Goal: Complete application form: Complete application form

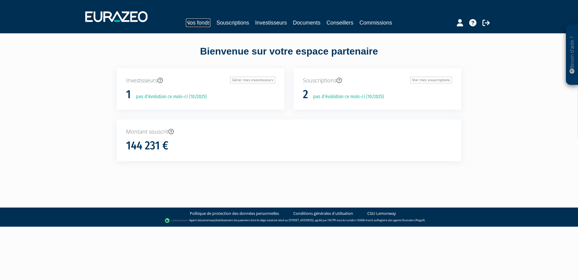
click at [196, 19] on link "Nos fonds" at bounding box center [198, 22] width 25 height 8
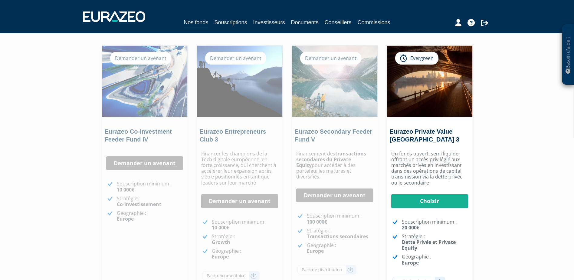
scroll to position [61, 0]
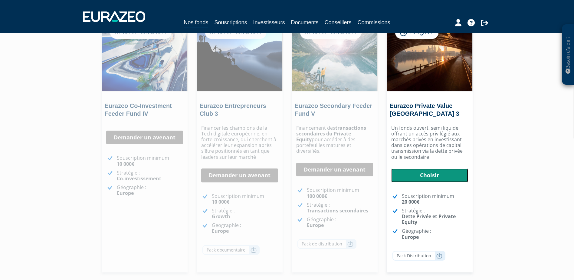
click at [451, 175] on link "Choisir" at bounding box center [429, 175] width 77 height 14
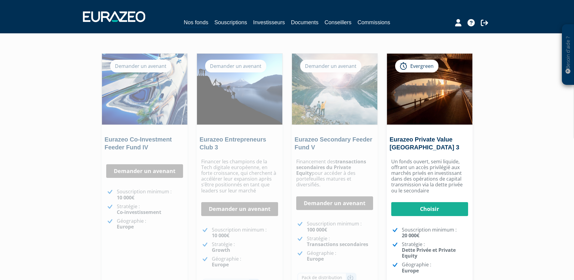
scroll to position [26, 0]
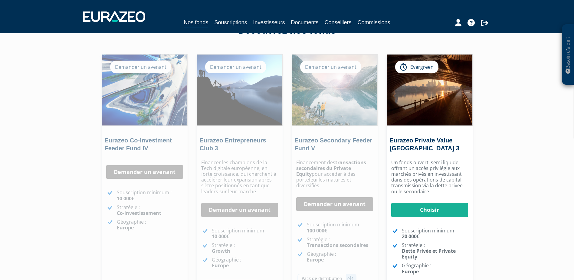
click at [255, 64] on div "Demander un avenant" at bounding box center [235, 67] width 61 height 13
click at [223, 83] on img at bounding box center [239, 89] width 85 height 71
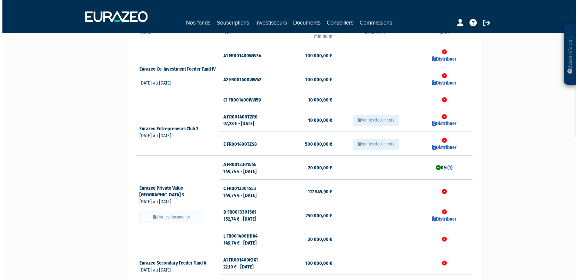
scroll to position [63, 0]
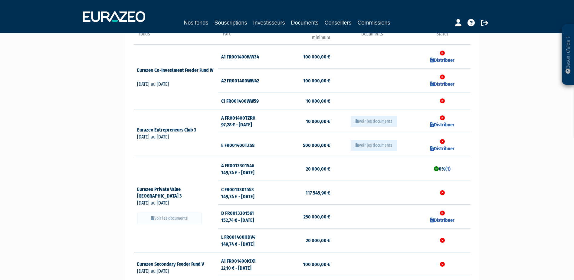
click at [384, 123] on button "Voir les documents" at bounding box center [374, 121] width 46 height 11
click at [377, 119] on button "Voir les documents" at bounding box center [374, 121] width 46 height 11
click at [363, 121] on button "Voir les documents" at bounding box center [374, 121] width 46 height 11
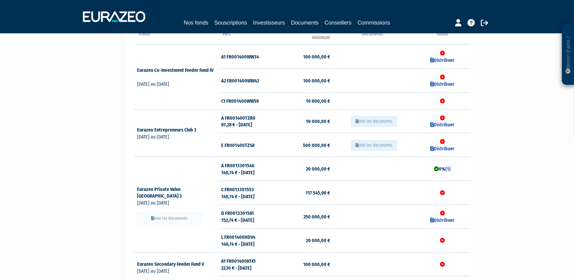
click at [363, 121] on button "Voir les documents" at bounding box center [374, 121] width 46 height 11
click at [384, 142] on button "Voir les documents" at bounding box center [374, 145] width 46 height 11
click at [357, 120] on icon at bounding box center [356, 121] width 3 height 4
click at [362, 121] on button "Voir les documents" at bounding box center [374, 121] width 46 height 11
click at [363, 121] on button "Voir les documents" at bounding box center [374, 121] width 46 height 11
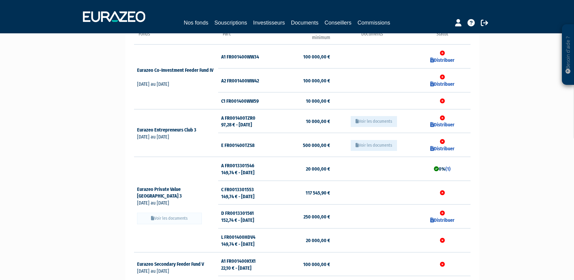
click at [363, 121] on button "Voir les documents" at bounding box center [374, 121] width 46 height 11
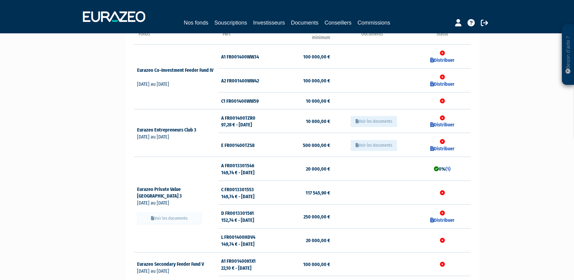
click at [363, 121] on button "Voir les documents" at bounding box center [374, 121] width 46 height 11
click at [373, 146] on button "Voir les documents" at bounding box center [374, 145] width 46 height 11
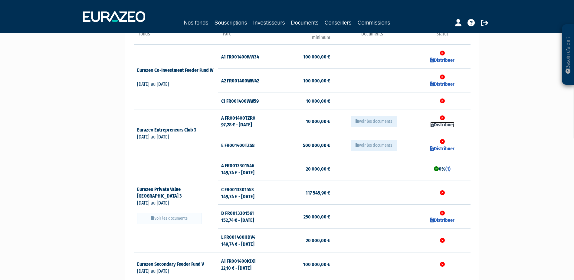
click at [448, 125] on link "Distribuer" at bounding box center [442, 125] width 24 height 6
checkbox input "true"
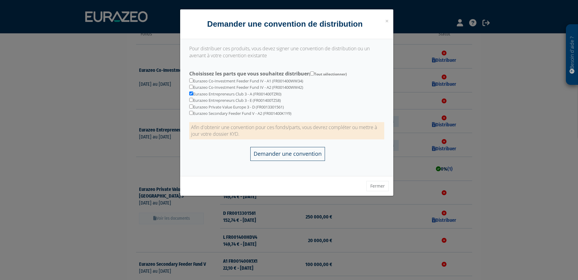
click at [307, 154] on input "Demander une convention" at bounding box center [288, 154] width 75 height 14
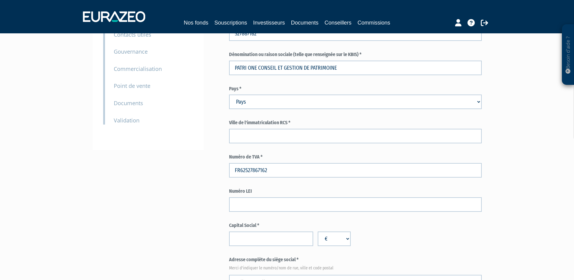
scroll to position [111, 0]
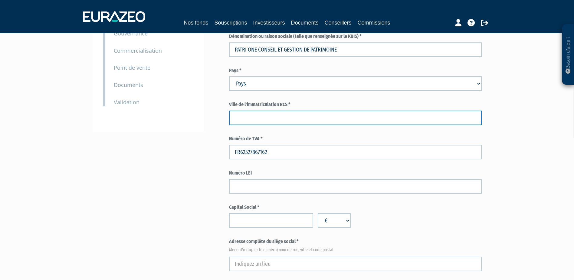
click at [275, 112] on input "text" at bounding box center [355, 117] width 253 height 15
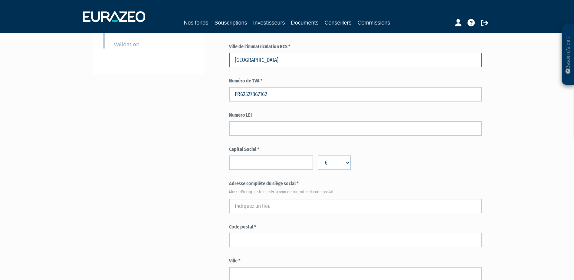
scroll to position [172, 0]
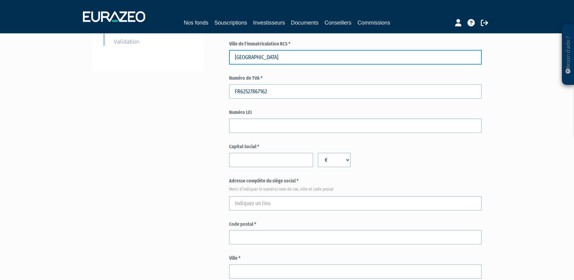
type input "[GEOGRAPHIC_DATA]"
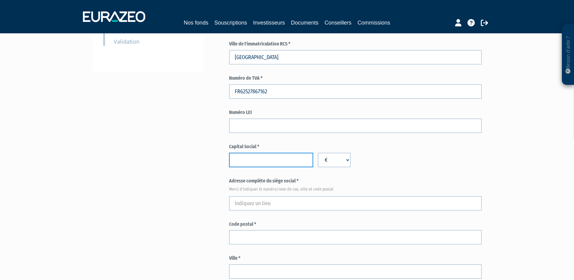
click at [280, 159] on input "number" at bounding box center [271, 159] width 84 height 15
type input "9000"
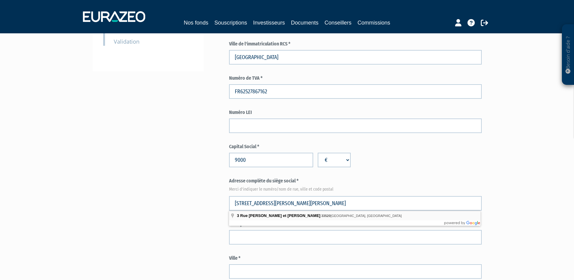
type input "3 Rue Pierre et Marie Curie, 33520 Bruges, France"
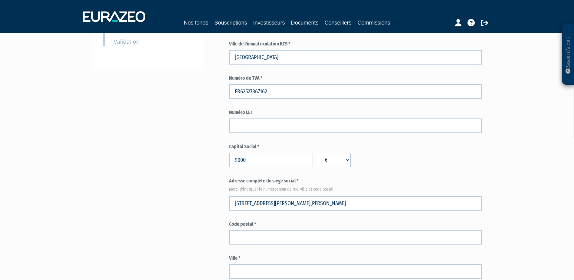
type input "Bruges"
select select "75"
type input "33520"
type input "3 Rue Pierre et Marie Curie"
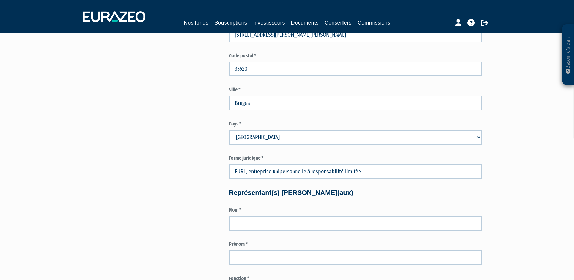
scroll to position [343, 0]
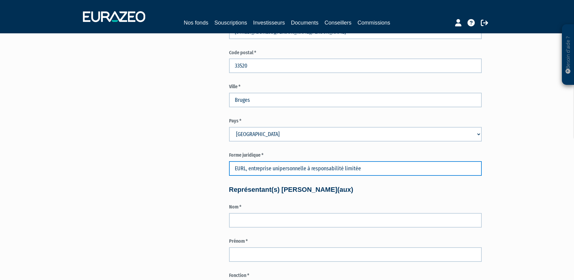
click at [294, 165] on input "EURL, entreprise unipersonnelle à responsabilité limitée" at bounding box center [355, 168] width 253 height 15
drag, startPoint x: 382, startPoint y: 169, endPoint x: 198, endPoint y: 184, distance: 184.8
click at [198, 183] on div "Pour obtenir une convention de distribution pour les parts sélectionnées, vous …" at bounding box center [287, 208] width 380 height 1004
type input "D"
type input "SARL"
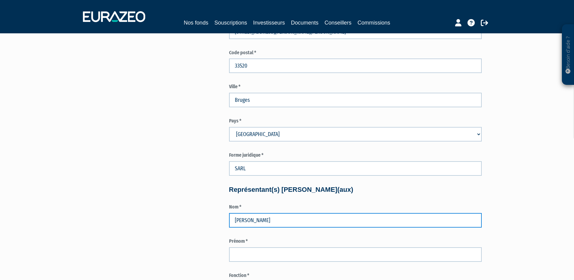
type input "[PERSON_NAME]"
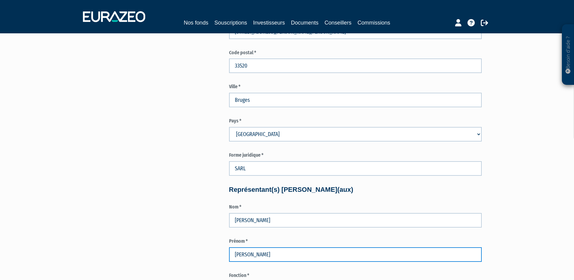
type input "[PERSON_NAME]"
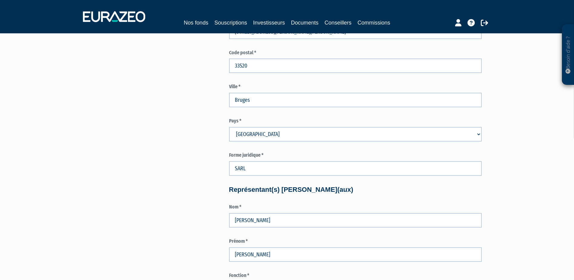
scroll to position [491, 0]
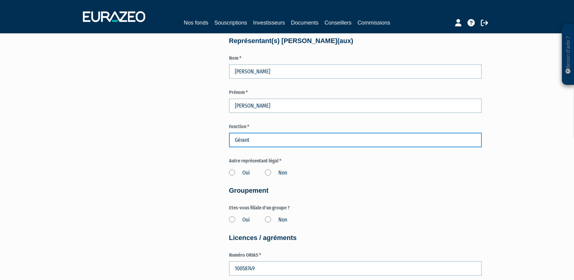
type input "Gérant"
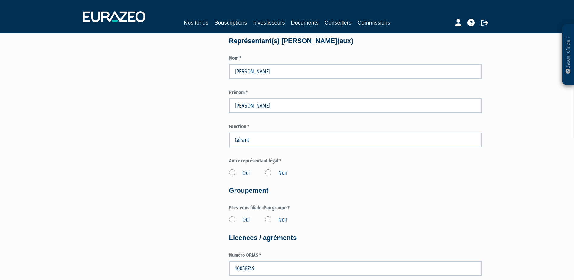
drag, startPoint x: 264, startPoint y: 176, endPoint x: 269, endPoint y: 172, distance: 7.0
click at [264, 176] on div "Oui Non" at bounding box center [355, 172] width 253 height 10
click at [268, 169] on label "Non" at bounding box center [276, 173] width 22 height 8
click at [0, 0] on input "Non" at bounding box center [0, 0] width 0 height 0
click at [270, 171] on label "Non" at bounding box center [276, 173] width 22 height 8
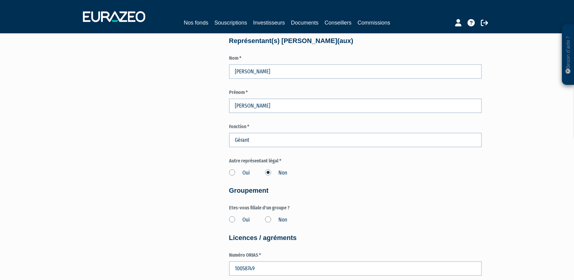
click at [0, 0] on input "Non" at bounding box center [0, 0] width 0 height 0
click at [268, 219] on label "Non" at bounding box center [276, 220] width 22 height 8
click at [0, 0] on input "Non" at bounding box center [0, 0] width 0 height 0
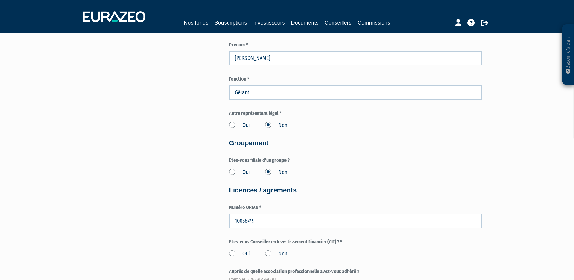
scroll to position [582, 0]
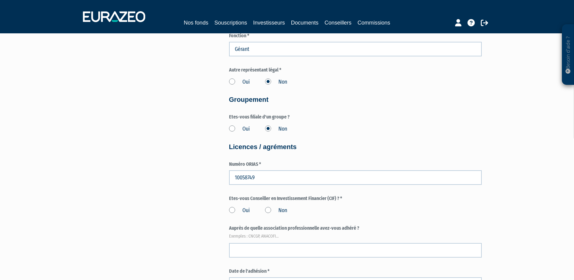
click at [233, 208] on label "Oui" at bounding box center [239, 210] width 21 height 8
click at [0, 0] on input "Oui" at bounding box center [0, 0] width 0 height 0
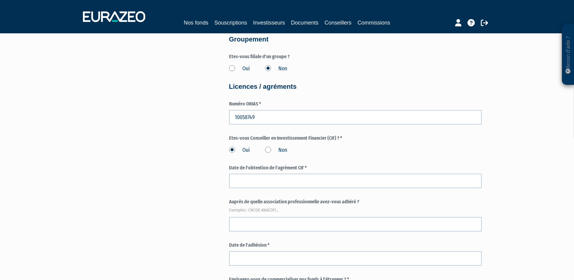
scroll to position [643, 0]
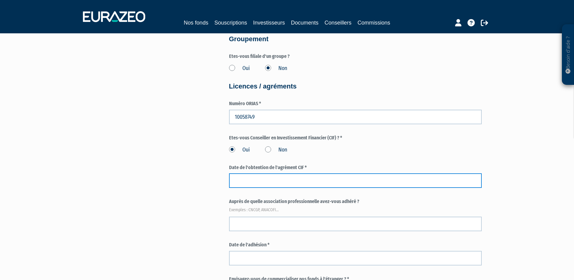
click at [285, 177] on input at bounding box center [355, 180] width 253 height 15
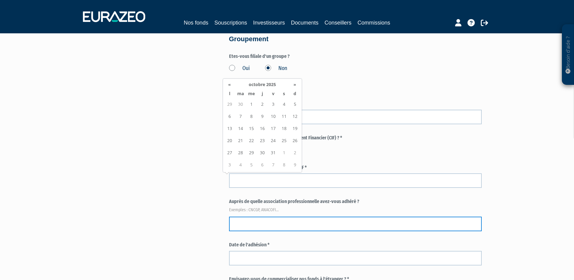
drag, startPoint x: 275, startPoint y: 223, endPoint x: 268, endPoint y: 224, distance: 7.6
click at [275, 223] on input "text" at bounding box center [355, 223] width 253 height 15
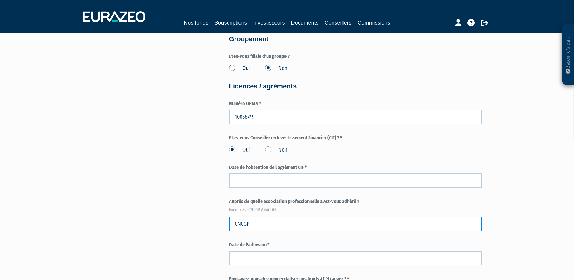
type input "CNCGP"
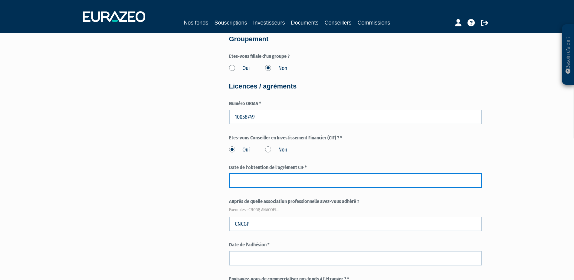
click at [262, 185] on input at bounding box center [355, 180] width 253 height 15
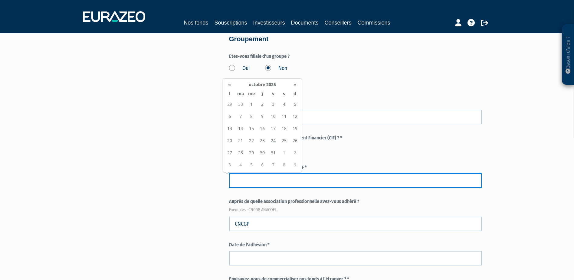
drag, startPoint x: 256, startPoint y: 183, endPoint x: 253, endPoint y: 183, distance: 3.0
click at [255, 183] on input at bounding box center [355, 180] width 253 height 15
type input "15/06/2011"
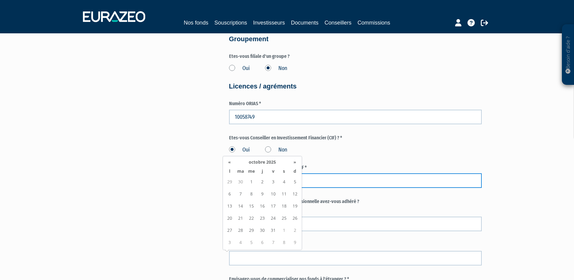
click at [322, 182] on input "15/06/2011" at bounding box center [355, 180] width 253 height 15
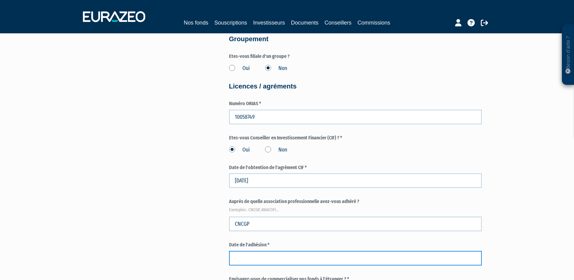
click at [261, 259] on input at bounding box center [355, 258] width 253 height 15
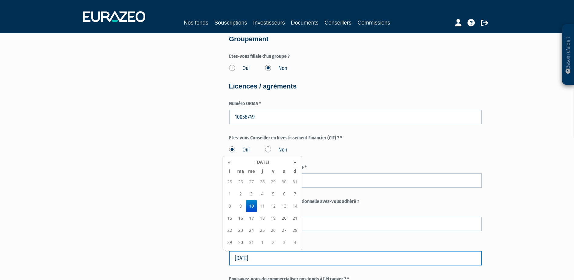
type input "10/01/2018"
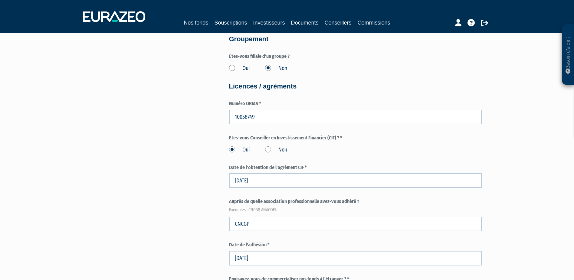
scroll to position [842, 0]
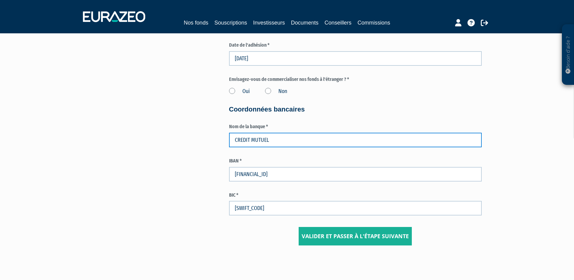
type input "CREDIT MUTUEL"
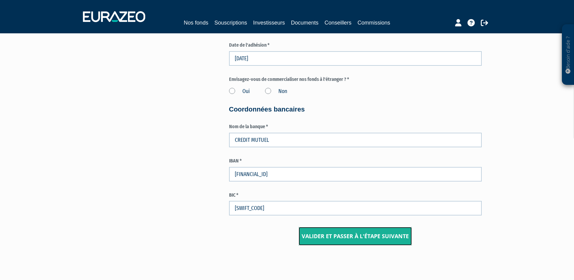
click at [340, 237] on input "Valider et passer à l'étape suivante" at bounding box center [355, 236] width 113 height 19
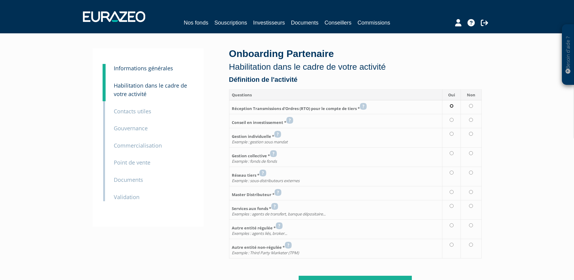
click at [450, 106] on input "radio" at bounding box center [452, 106] width 4 height 4
radio input "true"
click at [452, 118] on input "radio" at bounding box center [452, 120] width 4 height 4
radio input "true"
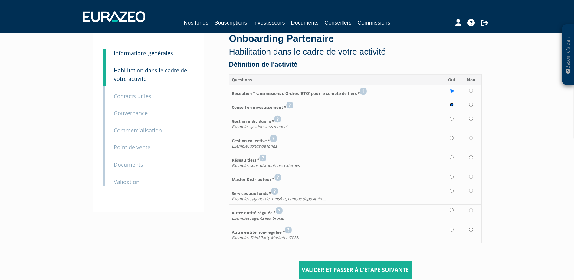
scroll to position [10, 0]
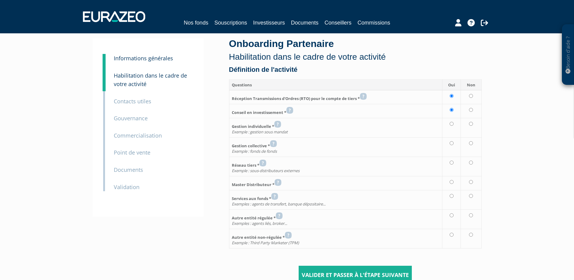
click at [470, 126] on td at bounding box center [471, 127] width 21 height 19
radio input "true"
click at [277, 124] on icon at bounding box center [277, 123] width 7 height 7
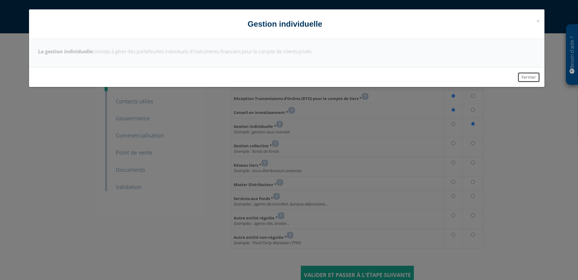
click at [530, 77] on button "Fermer" at bounding box center [529, 77] width 22 height 10
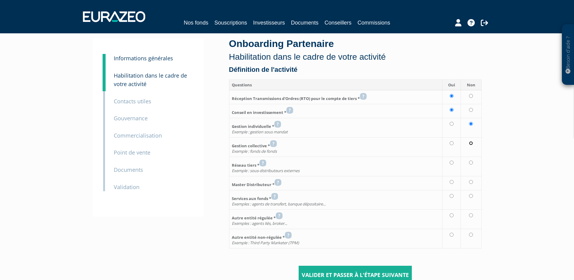
click at [473, 142] on input "radio" at bounding box center [471, 143] width 4 height 4
radio input "true"
click at [473, 163] on input "radio" at bounding box center [471, 162] width 4 height 4
radio input "true"
click at [473, 180] on input "radio" at bounding box center [471, 182] width 4 height 4
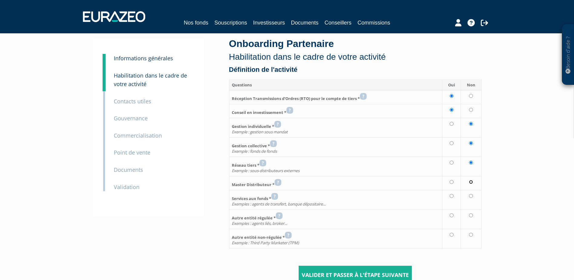
radio input "true"
click at [471, 195] on input "radio" at bounding box center [471, 196] width 4 height 4
radio input "true"
click at [473, 215] on td at bounding box center [471, 218] width 21 height 19
radio input "true"
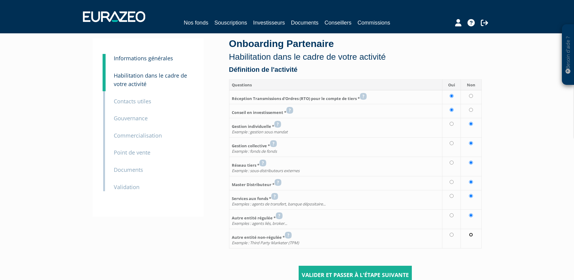
click at [470, 234] on input "radio" at bounding box center [471, 234] width 4 height 4
radio input "true"
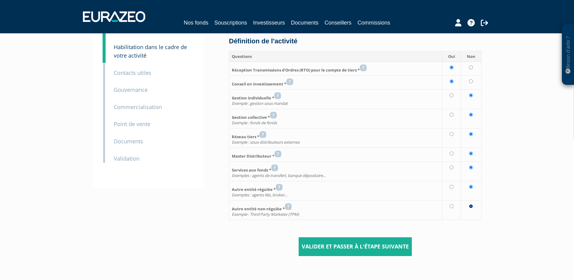
scroll to position [40, 0]
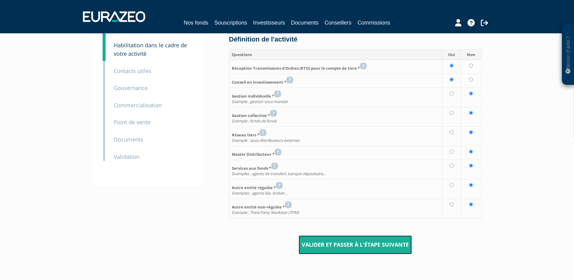
click at [354, 246] on input "Valider et passer à l'étape suivante" at bounding box center [355, 244] width 113 height 19
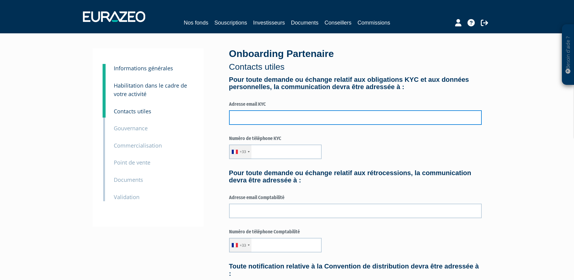
click at [299, 118] on input "text" at bounding box center [355, 117] width 253 height 15
type input "[PERSON_NAME][EMAIL_ADDRESS][DOMAIN_NAME]"
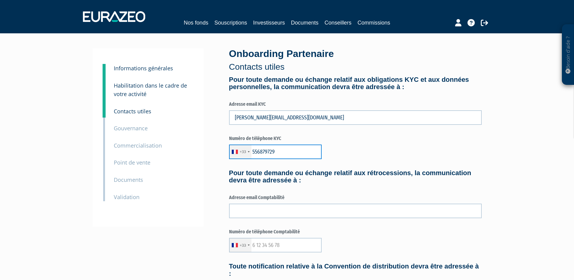
type input "556879729"
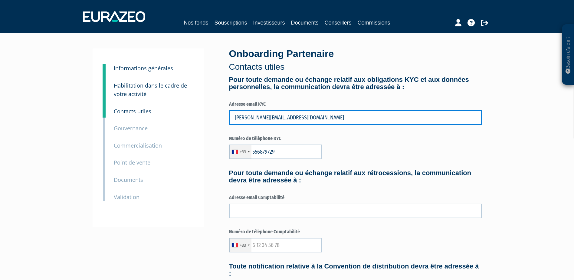
drag, startPoint x: 299, startPoint y: 118, endPoint x: 229, endPoint y: 112, distance: 70.7
click at [228, 112] on div "Onboarding Partenaire Contacts utiles Pour toute demande ou échange relatif aux…" at bounding box center [355, 279] width 262 height 463
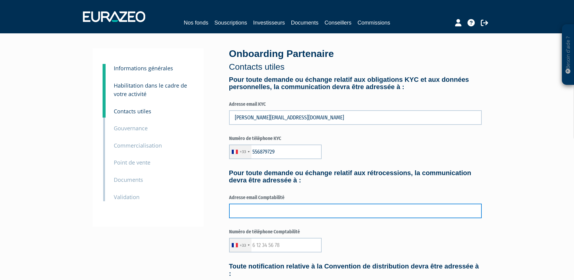
click at [271, 206] on input "text" at bounding box center [355, 210] width 253 height 15
paste input "[PERSON_NAME][EMAIL_ADDRESS][DOMAIN_NAME]"
type input "[PERSON_NAME][EMAIL_ADDRESS][DOMAIN_NAME]"
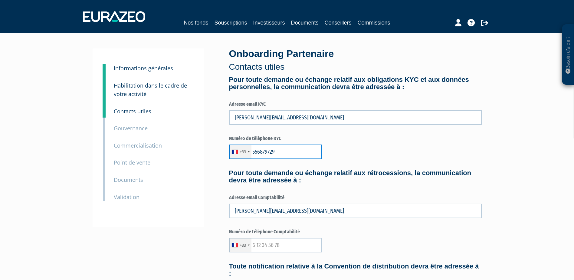
drag, startPoint x: 286, startPoint y: 153, endPoint x: 244, endPoint y: 146, distance: 42.8
click at [244, 146] on div "+33 [GEOGRAPHIC_DATA] +33 [GEOGRAPHIC_DATA] ([GEOGRAPHIC_DATA]) +49 [GEOGRAPHIC…" at bounding box center [275, 151] width 93 height 15
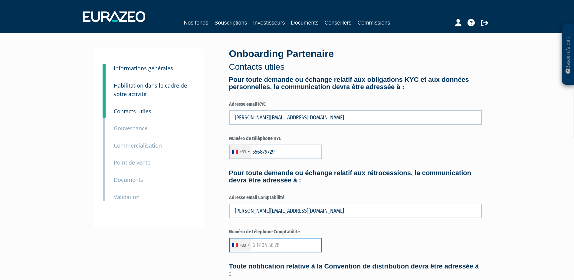
click at [266, 243] on input "text" at bounding box center [275, 244] width 93 height 15
paste input "556879729"
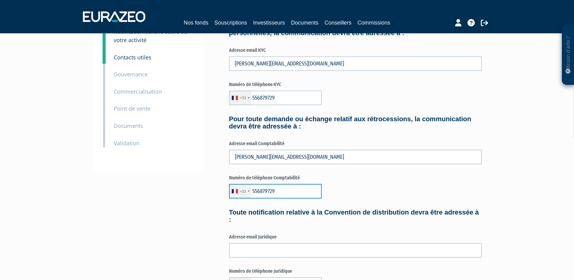
scroll to position [70, 0]
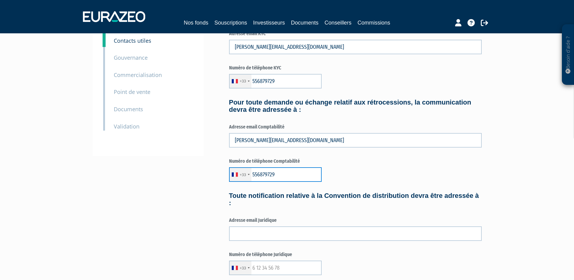
type input "556879729"
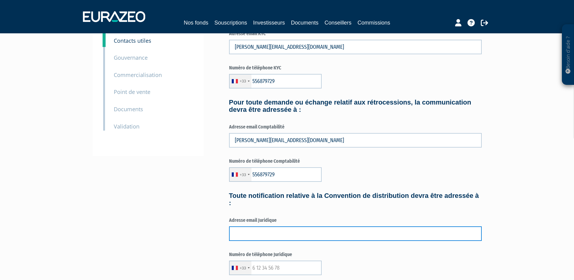
click at [286, 230] on input "text" at bounding box center [355, 233] width 253 height 15
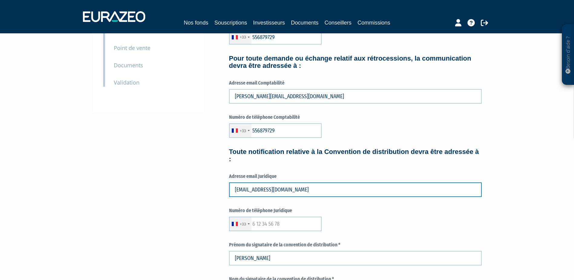
scroll to position [131, 0]
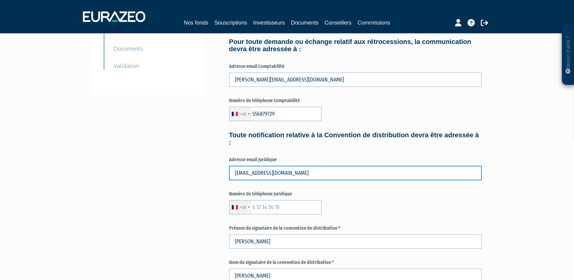
type input "t.richard@patrione.com"
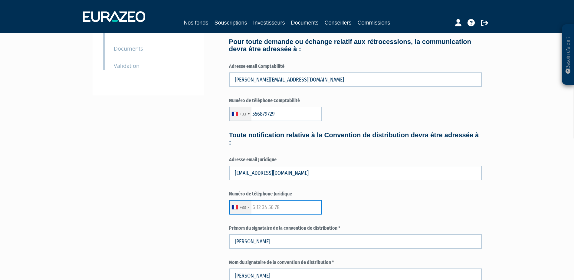
click at [272, 204] on input "text" at bounding box center [275, 207] width 93 height 15
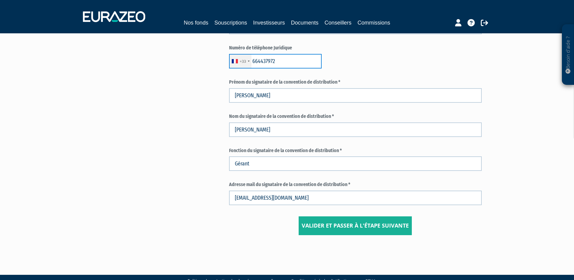
scroll to position [291, 0]
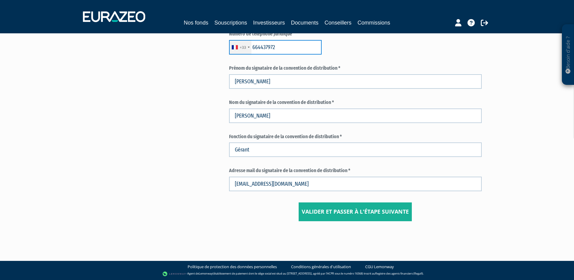
type input "664437972"
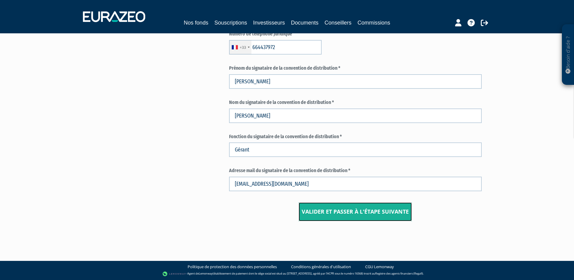
click at [327, 213] on input "Valider et passer à l'étape suivante" at bounding box center [355, 211] width 113 height 19
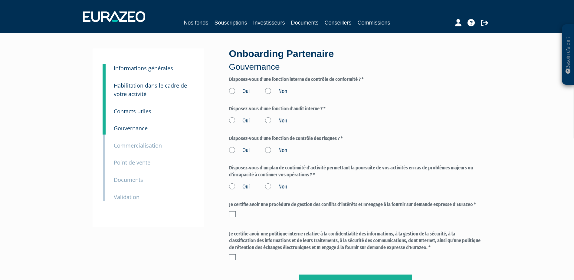
click at [269, 121] on label "Non" at bounding box center [276, 121] width 22 height 8
click at [0, 0] on input "Non" at bounding box center [0, 0] width 0 height 0
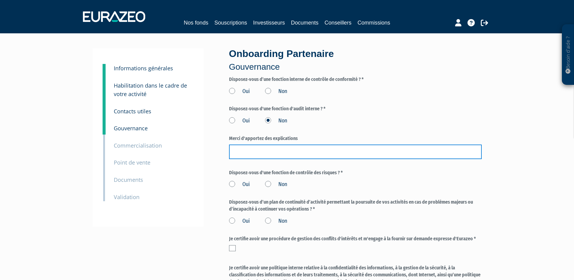
click at [264, 149] on input "text" at bounding box center [355, 151] width 253 height 15
type input "P"
drag, startPoint x: 228, startPoint y: 163, endPoint x: 192, endPoint y: 164, distance: 36.3
click at [192, 164] on div "3 Informations générales 4 Habilitation dans le cadre de votre activité 5 Conta…" at bounding box center [287, 187] width 380 height 279
type input "TPE (1gérant 2 Salariés)"
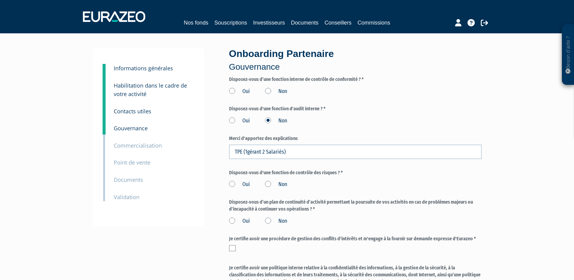
click at [230, 92] on label "Oui" at bounding box center [239, 91] width 21 height 8
click at [0, 0] on input "Oui" at bounding box center [0, 0] width 0 height 0
click at [235, 185] on label "Oui" at bounding box center [239, 184] width 21 height 8
click at [0, 0] on input "Oui" at bounding box center [0, 0] width 0 height 0
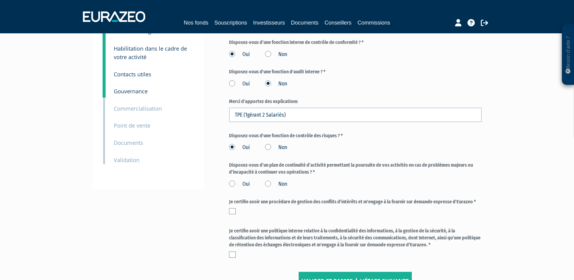
scroll to position [40, 0]
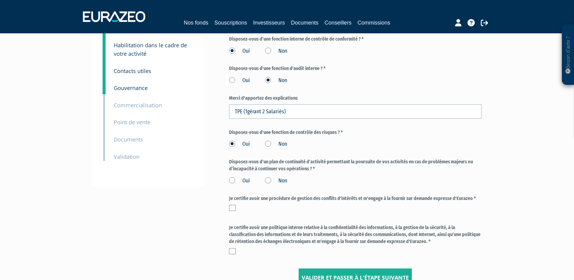
click at [236, 179] on label "Oui" at bounding box center [239, 181] width 21 height 8
click at [0, 0] on input "Oui" at bounding box center [0, 0] width 0 height 0
click at [234, 205] on label at bounding box center [232, 208] width 7 height 6
click at [0, 0] on input "checkbox" at bounding box center [0, 0] width 0 height 0
click at [234, 250] on label at bounding box center [232, 251] width 7 height 6
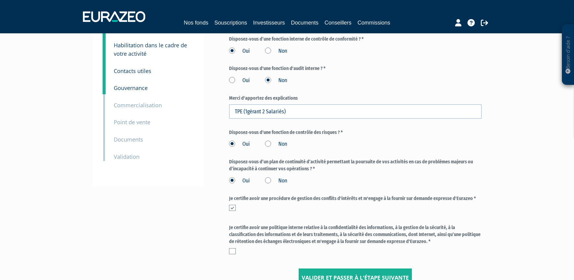
click at [0, 0] on input "checkbox" at bounding box center [0, 0] width 0 height 0
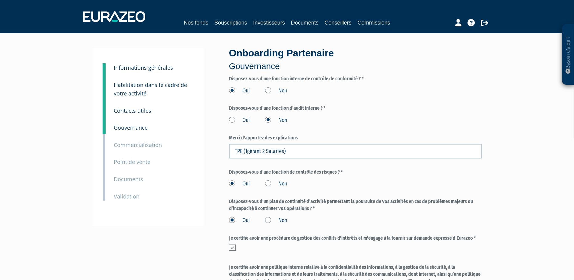
scroll to position [0, 0]
click at [264, 88] on div "Oui Non" at bounding box center [355, 90] width 253 height 10
click at [267, 91] on label "Non" at bounding box center [276, 91] width 22 height 8
click at [0, 0] on input "Non" at bounding box center [0, 0] width 0 height 0
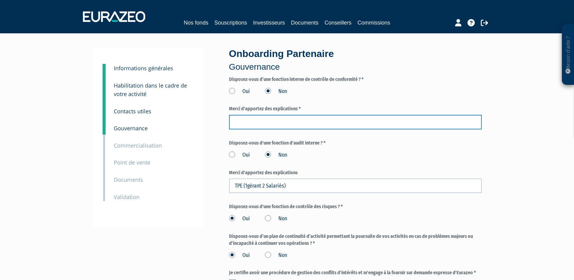
click at [274, 120] on input "text" at bounding box center [355, 122] width 253 height 15
paste input "TPE (1gérant 2 Salariés)"
type input "TPE (1gérant 2 Salariés)"
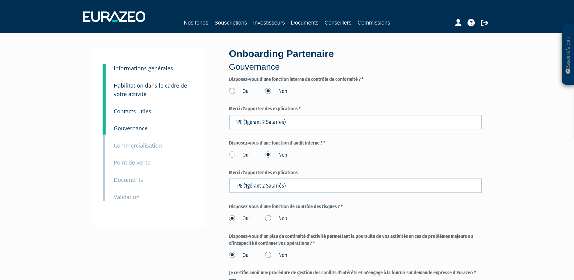
click at [233, 88] on label "Oui" at bounding box center [239, 91] width 21 height 8
click at [0, 0] on input "Oui" at bounding box center [0, 0] width 0 height 0
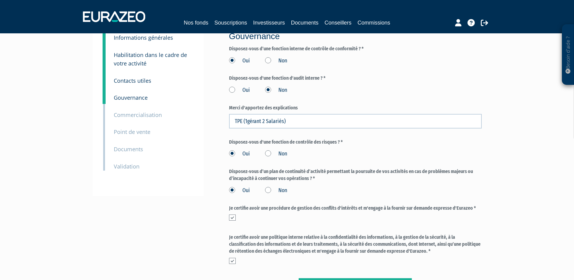
scroll to position [30, 0]
click at [233, 87] on label "Oui" at bounding box center [239, 91] width 21 height 8
click at [0, 0] on input "Oui" at bounding box center [0, 0] width 0 height 0
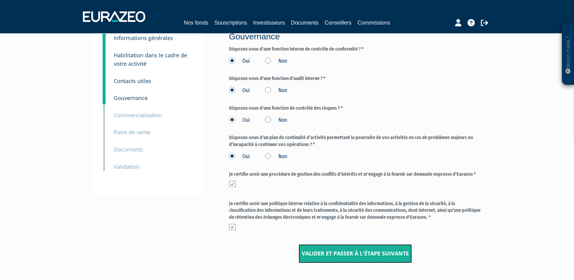
click at [353, 249] on input "Valider et passer à l'étape suivante" at bounding box center [355, 253] width 113 height 19
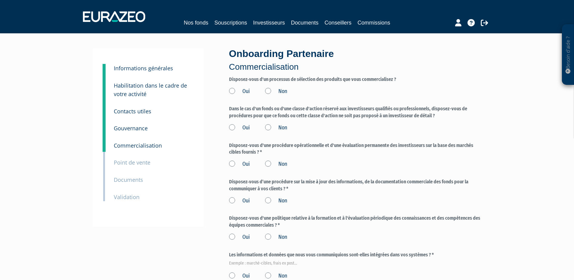
click at [240, 89] on label "Oui" at bounding box center [239, 91] width 21 height 8
click at [0, 0] on input "Oui" at bounding box center [0, 0] width 0 height 0
click at [241, 127] on label "Oui" at bounding box center [239, 128] width 21 height 8
click at [0, 0] on input "Oui" at bounding box center [0, 0] width 0 height 0
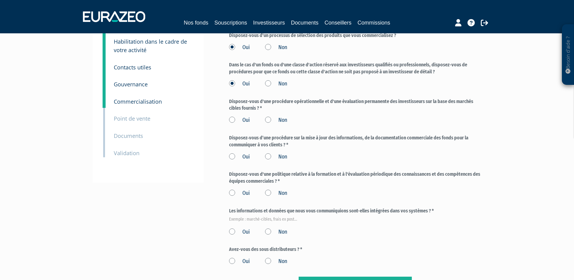
scroll to position [51, 0]
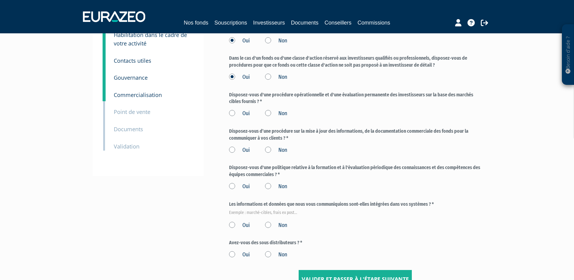
click at [241, 113] on label "Oui" at bounding box center [239, 114] width 21 height 8
click at [0, 0] on input "Oui" at bounding box center [0, 0] width 0 height 0
click at [246, 149] on label "Oui" at bounding box center [239, 150] width 21 height 8
click at [0, 0] on input "Oui" at bounding box center [0, 0] width 0 height 0
click at [246, 185] on label "Oui" at bounding box center [239, 186] width 21 height 8
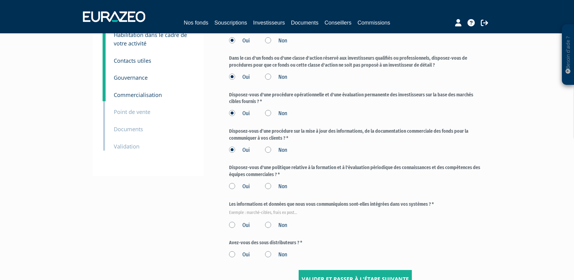
click at [0, 0] on input "Oui" at bounding box center [0, 0] width 0 height 0
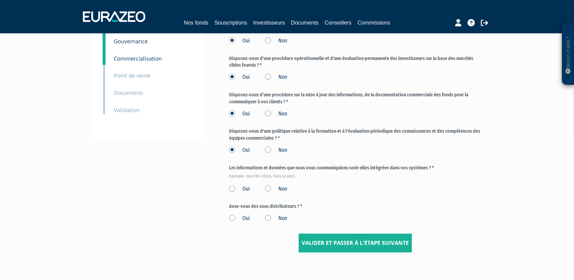
scroll to position [91, 0]
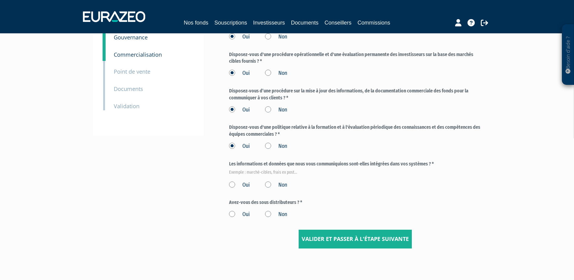
click at [246, 185] on label "Oui" at bounding box center [239, 185] width 21 height 8
click at [0, 0] on input "Oui" at bounding box center [0, 0] width 0 height 0
click at [281, 185] on label "Non" at bounding box center [276, 185] width 22 height 8
click at [0, 0] on input "Non" at bounding box center [0, 0] width 0 height 0
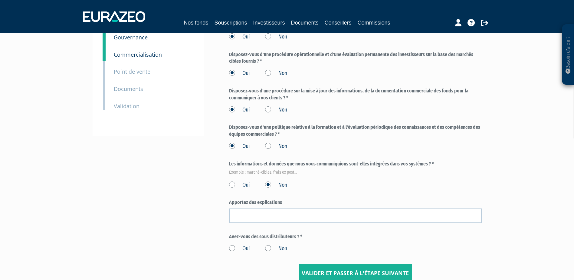
click at [242, 184] on label "Oui" at bounding box center [239, 185] width 21 height 8
click at [0, 0] on input "Oui" at bounding box center [0, 0] width 0 height 0
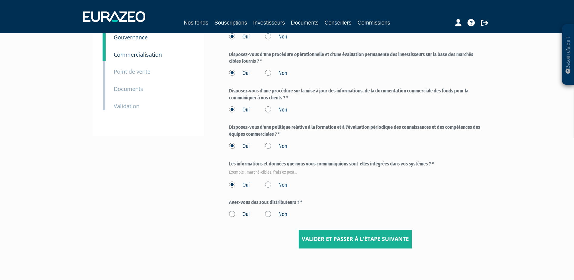
click at [270, 211] on label "Non" at bounding box center [276, 214] width 22 height 8
click at [0, 0] on input "Non" at bounding box center [0, 0] width 0 height 0
click at [327, 232] on input "Valider et passer à l'étape suivante" at bounding box center [355, 238] width 113 height 19
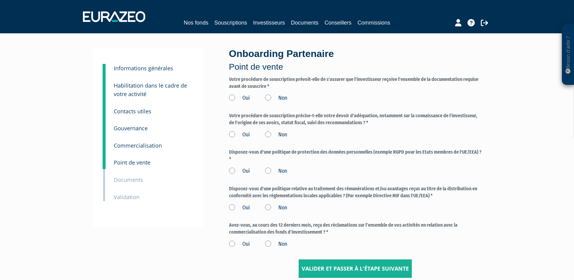
click at [231, 94] on label "Oui" at bounding box center [239, 98] width 21 height 8
click at [0, 0] on input "Oui" at bounding box center [0, 0] width 0 height 0
click at [231, 133] on label "Oui" at bounding box center [239, 135] width 21 height 8
click at [0, 0] on input "Oui" at bounding box center [0, 0] width 0 height 0
click at [231, 171] on label "Oui" at bounding box center [239, 171] width 21 height 8
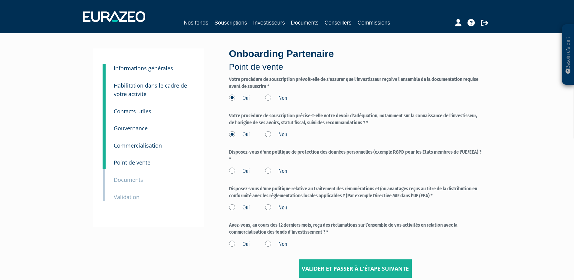
click at [0, 0] on input "Oui" at bounding box center [0, 0] width 0 height 0
click at [235, 205] on label "Oui" at bounding box center [239, 208] width 21 height 8
click at [232, 204] on label "Oui" at bounding box center [239, 208] width 21 height 8
click at [0, 0] on input "Oui" at bounding box center [0, 0] width 0 height 0
click at [269, 246] on label "Non" at bounding box center [276, 244] width 22 height 8
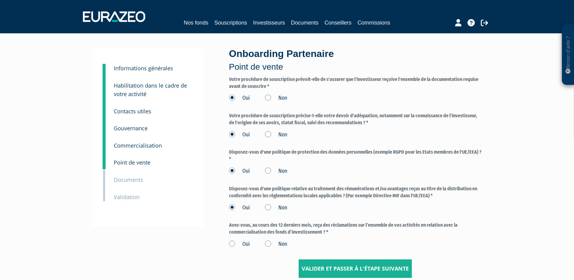
click at [0, 0] on input "Non" at bounding box center [0, 0] width 0 height 0
click at [329, 267] on input "Valider et passer à l'étape suivante" at bounding box center [355, 268] width 113 height 19
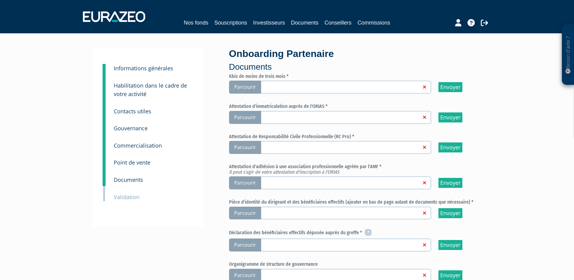
click at [247, 90] on span "Parcourir" at bounding box center [245, 86] width 32 height 13
click at [0, 0] on input "Parcourir" at bounding box center [0, 0] width 0 height 0
click at [486, 23] on icon at bounding box center [484, 22] width 7 height 7
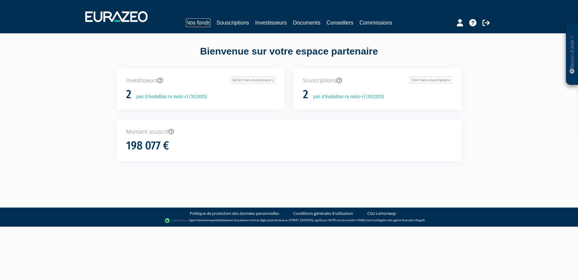
click at [193, 24] on link "Nos fonds" at bounding box center [198, 22] width 25 height 8
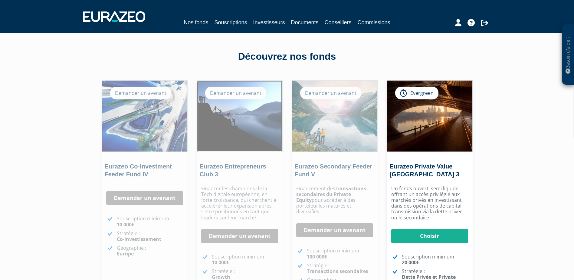
click at [244, 122] on img at bounding box center [239, 115] width 85 height 71
